Goal: Entertainment & Leisure: Consume media (video, audio)

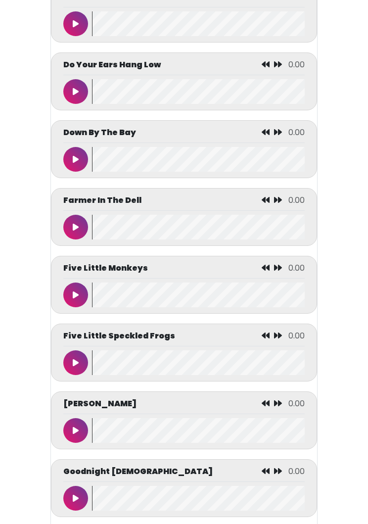
scroll to position [1464, 0]
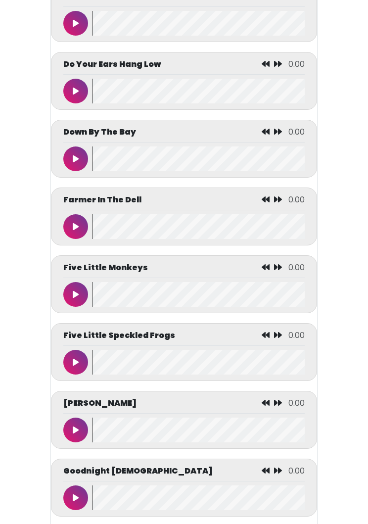
click at [68, 232] on button at bounding box center [75, 227] width 25 height 25
click at [78, 235] on button at bounding box center [75, 226] width 25 height 25
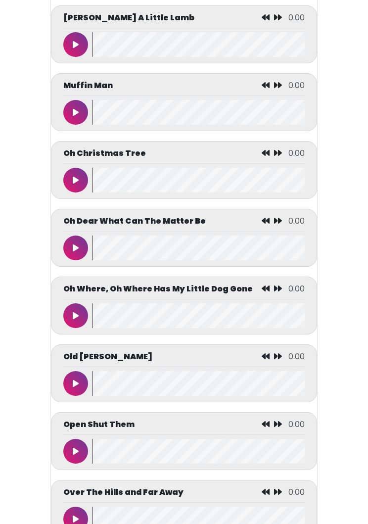
scroll to position [3247, 0]
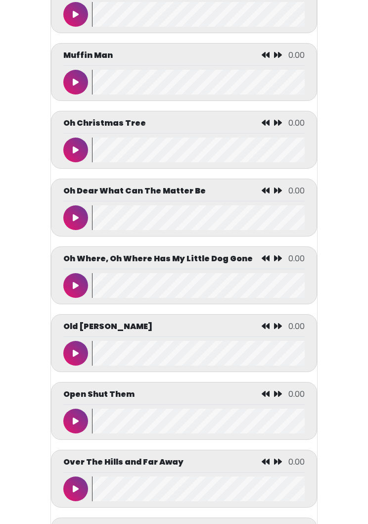
click at [82, 355] on button at bounding box center [75, 353] width 25 height 25
click at [72, 365] on button at bounding box center [75, 353] width 25 height 25
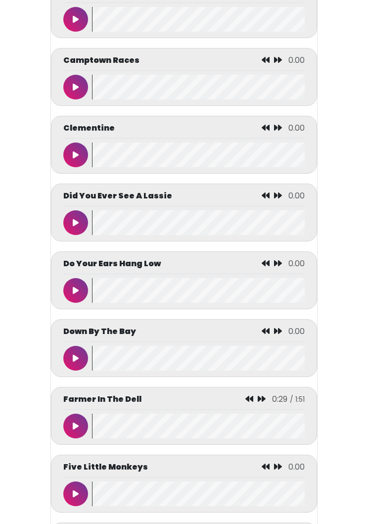
scroll to position [1221, 0]
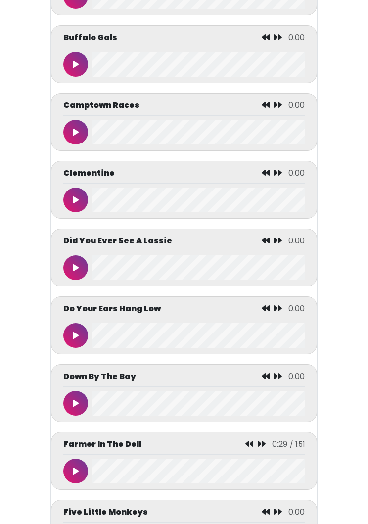
click at [73, 269] on button at bounding box center [75, 267] width 25 height 25
click at [69, 346] on button at bounding box center [75, 335] width 25 height 25
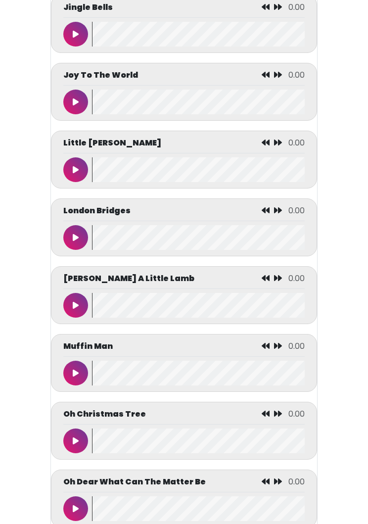
scroll to position [2939, 0]
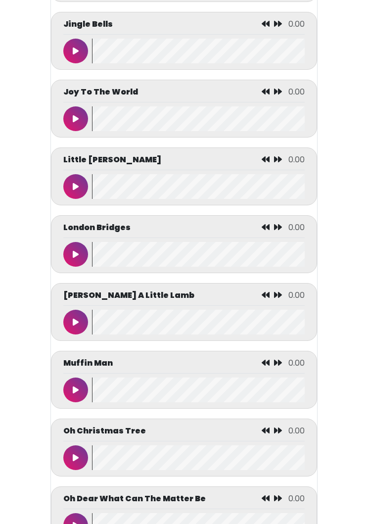
click at [70, 190] on button at bounding box center [75, 186] width 25 height 25
click at [85, 184] on div at bounding box center [77, 186] width 29 height 25
click at [73, 198] on button at bounding box center [75, 186] width 25 height 25
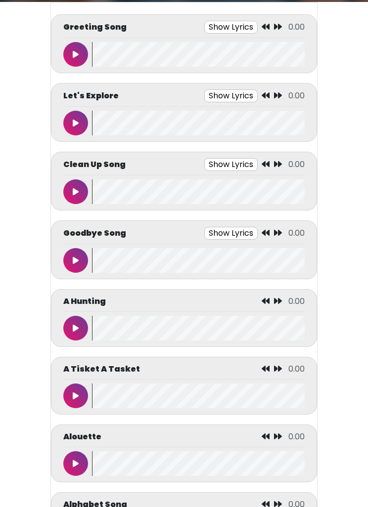
scroll to position [0, 0]
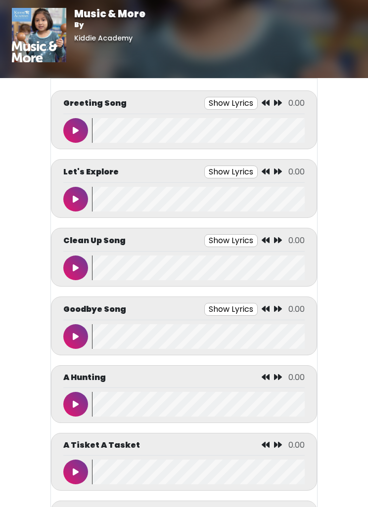
click at [78, 128] on icon at bounding box center [76, 131] width 6 height 8
click at [73, 141] on button at bounding box center [75, 130] width 25 height 25
click at [73, 202] on icon at bounding box center [76, 199] width 6 height 8
click at [75, 192] on button at bounding box center [75, 199] width 25 height 25
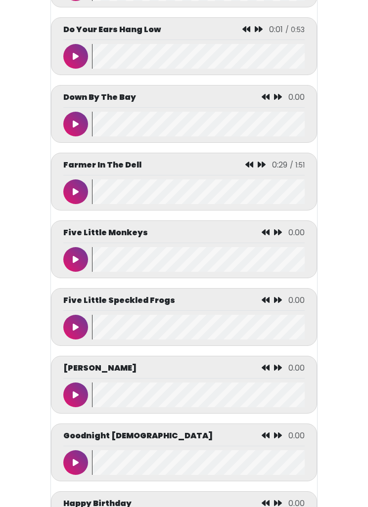
scroll to position [1490, 0]
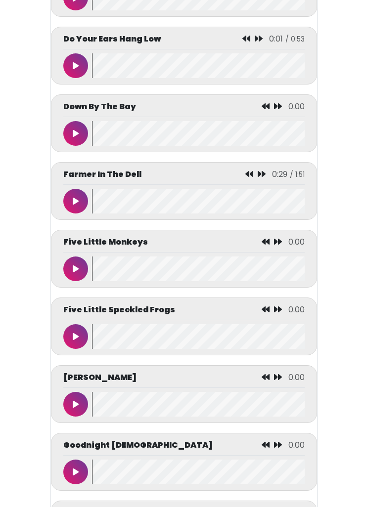
click at [78, 206] on icon at bounding box center [76, 202] width 6 height 8
click at [81, 207] on button at bounding box center [75, 201] width 25 height 25
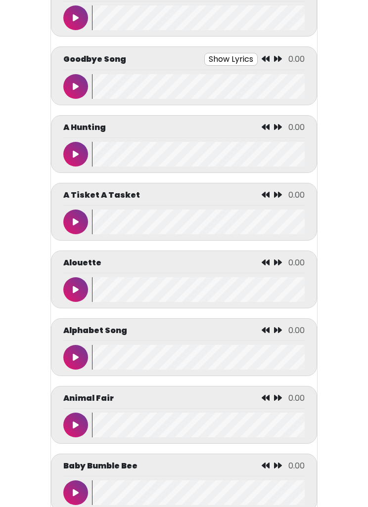
scroll to position [0, 0]
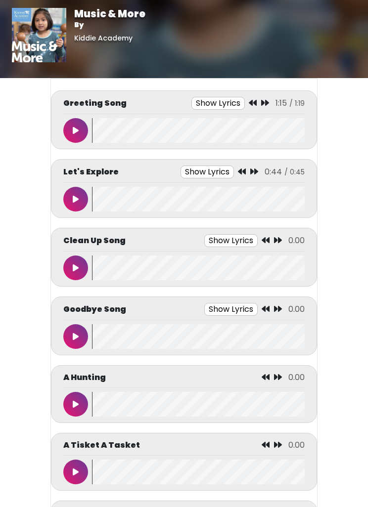
click at [65, 266] on button at bounding box center [75, 268] width 25 height 25
click at [80, 264] on button at bounding box center [75, 268] width 25 height 25
click at [76, 320] on div "Goodbye Song Show Lyrics 0.00 Goodbye music time Songs were sung" at bounding box center [183, 326] width 241 height 46
click at [77, 337] on icon at bounding box center [76, 337] width 6 height 8
click at [86, 335] on button at bounding box center [75, 336] width 25 height 25
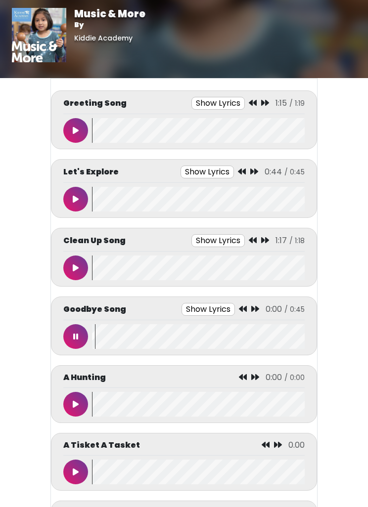
click at [68, 342] on button at bounding box center [75, 336] width 25 height 25
click at [75, 124] on button at bounding box center [75, 130] width 25 height 25
click at [85, 130] on button at bounding box center [75, 130] width 25 height 25
click at [65, 201] on button at bounding box center [75, 199] width 25 height 25
click at [73, 274] on button at bounding box center [75, 268] width 25 height 25
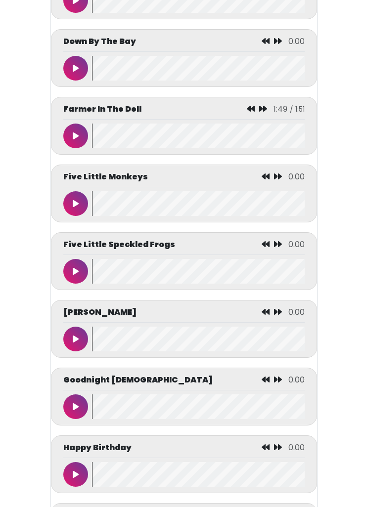
click at [78, 140] on icon at bounding box center [76, 137] width 6 height 8
click at [83, 147] on button at bounding box center [75, 136] width 25 height 25
click at [80, 146] on button at bounding box center [75, 136] width 25 height 25
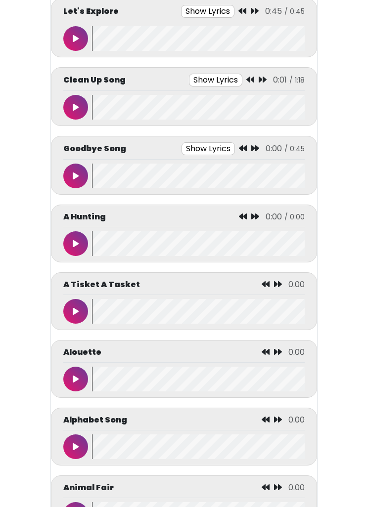
scroll to position [0, 0]
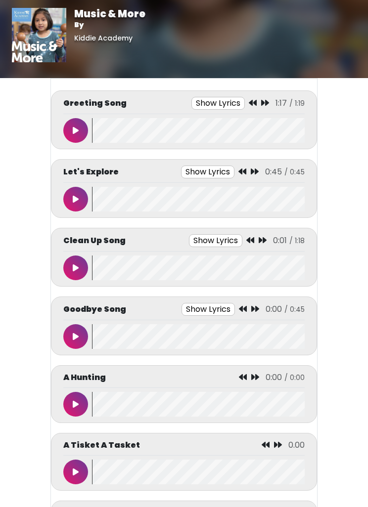
click at [72, 258] on button at bounding box center [75, 268] width 25 height 25
click at [69, 264] on button at bounding box center [75, 268] width 25 height 25
click at [79, 345] on button at bounding box center [75, 336] width 25 height 25
click at [78, 408] on icon at bounding box center [75, 404] width 5 height 8
click at [69, 139] on button at bounding box center [75, 130] width 25 height 25
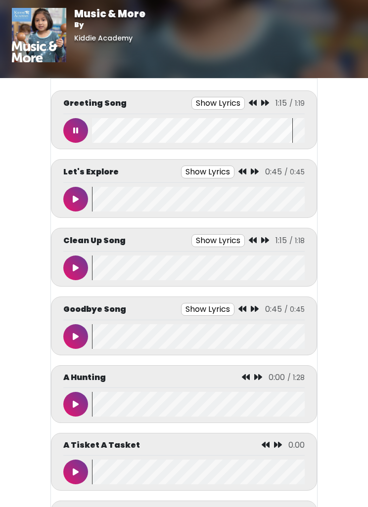
click at [3, 118] on body "Music & More By [GEOGRAPHIC_DATA] Music & More By [GEOGRAPHIC_DATA]" at bounding box center [184, 253] width 368 height 507
click at [72, 133] on button at bounding box center [75, 130] width 25 height 25
click at [82, 207] on button at bounding box center [75, 199] width 25 height 25
click at [76, 262] on button at bounding box center [75, 268] width 25 height 25
click at [80, 197] on button at bounding box center [75, 199] width 25 height 25
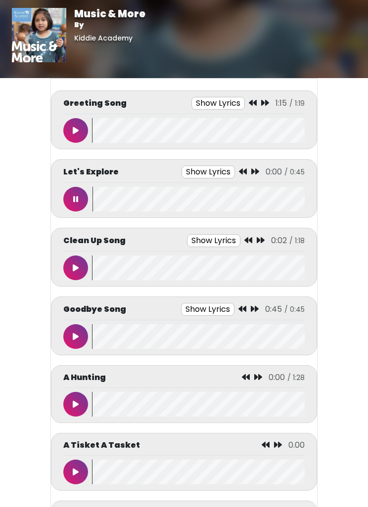
click at [82, 198] on button at bounding box center [75, 199] width 25 height 25
click at [82, 267] on button at bounding box center [75, 268] width 25 height 25
click at [82, 261] on button at bounding box center [75, 268] width 25 height 25
click at [83, 333] on button at bounding box center [75, 336] width 25 height 25
click at [74, 402] on icon at bounding box center [75, 404] width 5 height 8
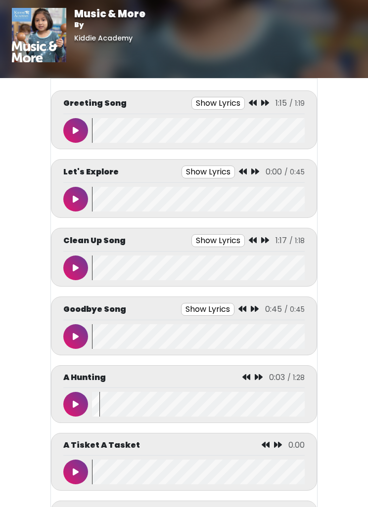
click at [73, 132] on icon at bounding box center [76, 131] width 6 height 8
click at [81, 131] on button at bounding box center [75, 130] width 25 height 25
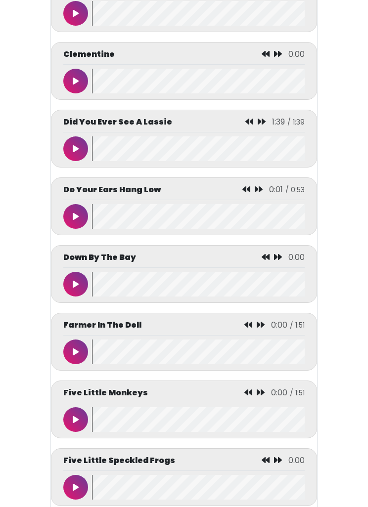
scroll to position [1339, 0]
click at [80, 153] on button at bounding box center [75, 149] width 25 height 25
click at [77, 221] on icon at bounding box center [75, 217] width 5 height 8
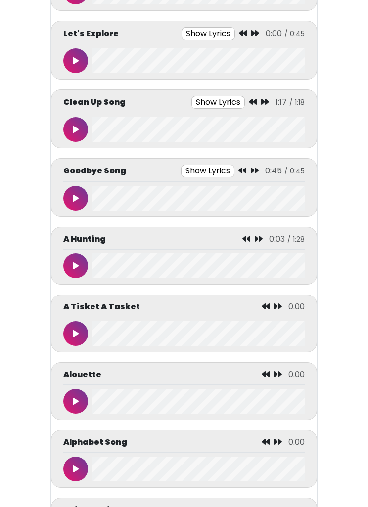
scroll to position [0, 0]
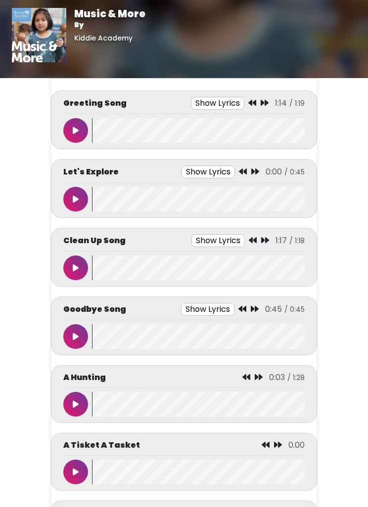
click at [75, 260] on button at bounding box center [75, 268] width 25 height 25
click at [81, 198] on button at bounding box center [75, 199] width 25 height 25
click at [77, 198] on icon at bounding box center [75, 199] width 5 height 8
click at [78, 265] on icon at bounding box center [76, 268] width 6 height 8
click at [65, 255] on div "Clean Up Song Show Lyrics 1:17 / 1:18 Let’s clean up" at bounding box center [183, 257] width 241 height 46
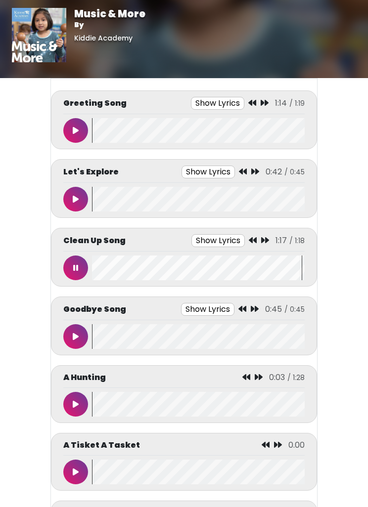
click at [78, 269] on icon at bounding box center [75, 268] width 5 height 8
click at [77, 339] on icon at bounding box center [76, 337] width 6 height 8
click at [76, 340] on icon at bounding box center [75, 337] width 5 height 8
click at [79, 130] on button at bounding box center [75, 130] width 25 height 25
click at [76, 130] on icon at bounding box center [75, 131] width 5 height 8
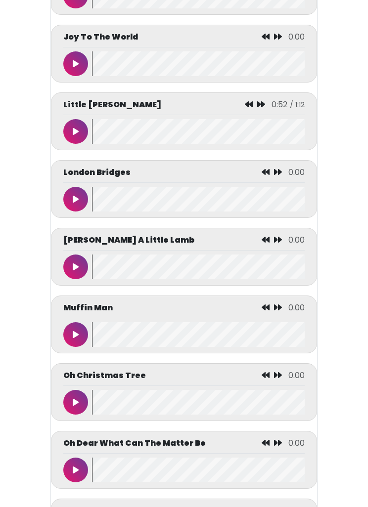
scroll to position [2990, 0]
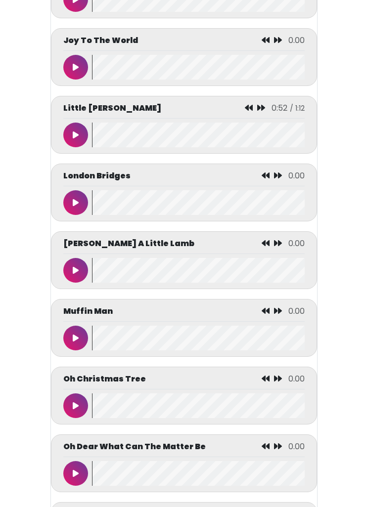
click at [70, 138] on button at bounding box center [75, 135] width 25 height 25
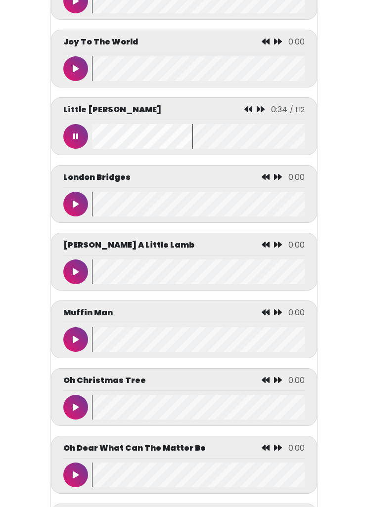
click at [81, 148] on button at bounding box center [75, 136] width 25 height 25
click at [70, 205] on button at bounding box center [75, 204] width 25 height 25
click at [69, 188] on div "London Bridges 0:00 / 2:19" at bounding box center [183, 180] width 241 height 16
click at [79, 217] on button at bounding box center [75, 204] width 25 height 25
click at [82, 149] on button at bounding box center [75, 136] width 25 height 25
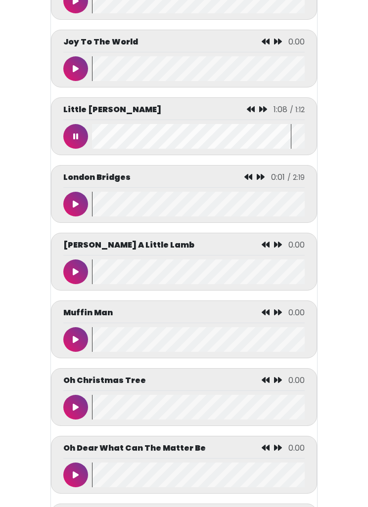
click at [76, 140] on icon at bounding box center [75, 137] width 5 height 8
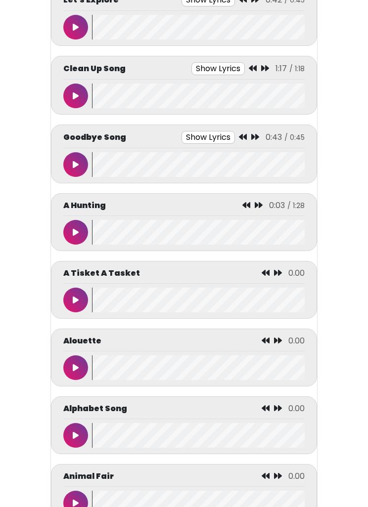
scroll to position [0, 0]
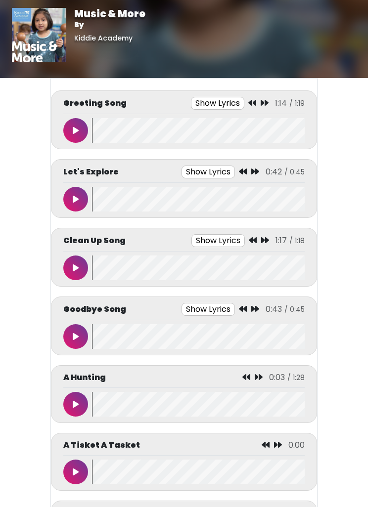
click at [83, 198] on button at bounding box center [75, 199] width 25 height 25
click at [77, 204] on button at bounding box center [75, 199] width 25 height 25
click at [68, 260] on button at bounding box center [75, 268] width 25 height 25
click at [73, 264] on button at bounding box center [75, 268] width 25 height 25
click at [71, 271] on button at bounding box center [75, 268] width 25 height 25
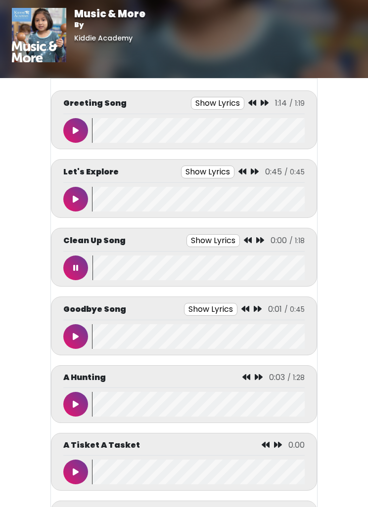
click at [76, 277] on button at bounding box center [75, 268] width 25 height 25
click at [72, 340] on button at bounding box center [75, 336] width 25 height 25
click at [94, 337] on wave at bounding box center [198, 336] width 213 height 25
click at [73, 333] on icon at bounding box center [76, 337] width 6 height 8
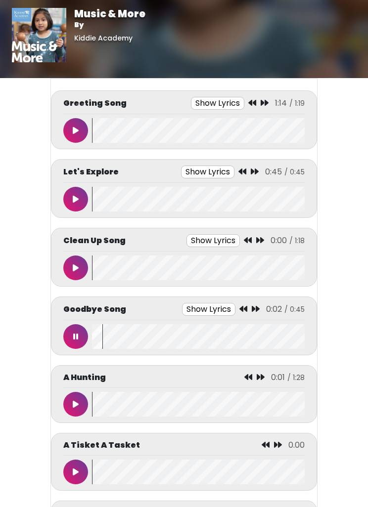
click at [75, 340] on icon at bounding box center [75, 337] width 5 height 8
